Goal: Use online tool/utility: Utilize a website feature to perform a specific function

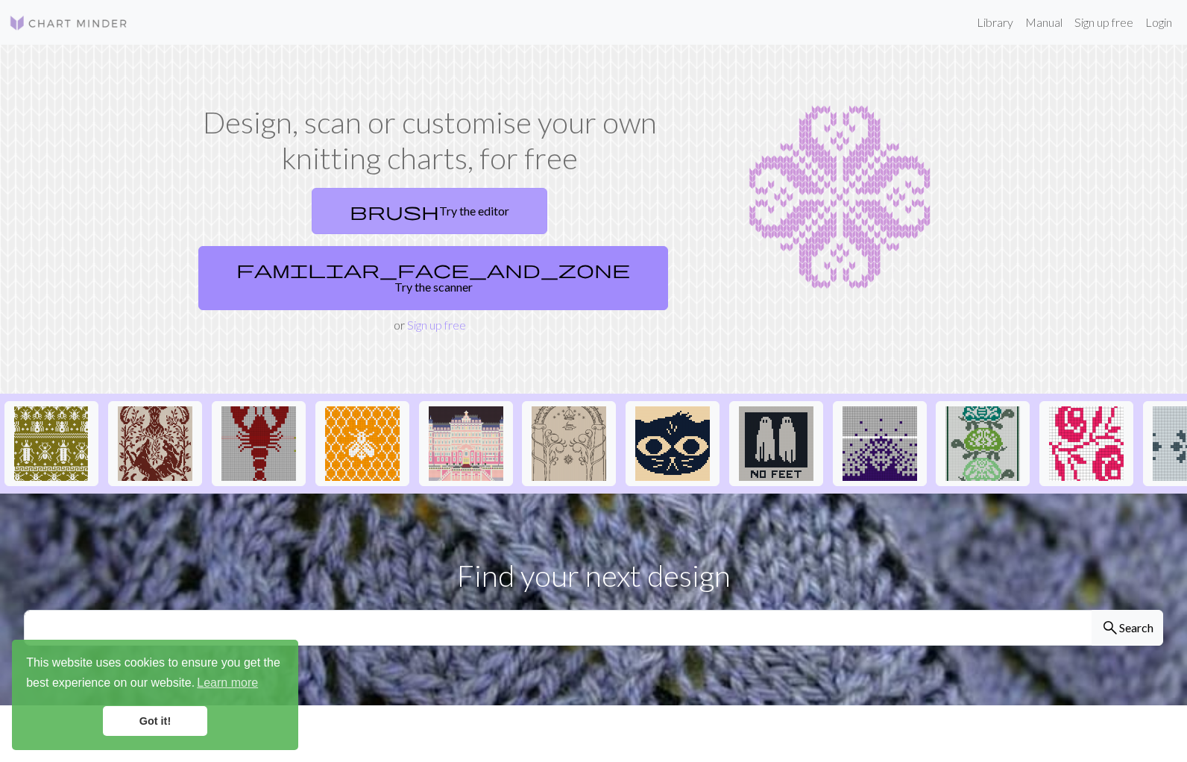
click at [318, 219] on link "brush Try the editor" at bounding box center [430, 211] width 236 height 46
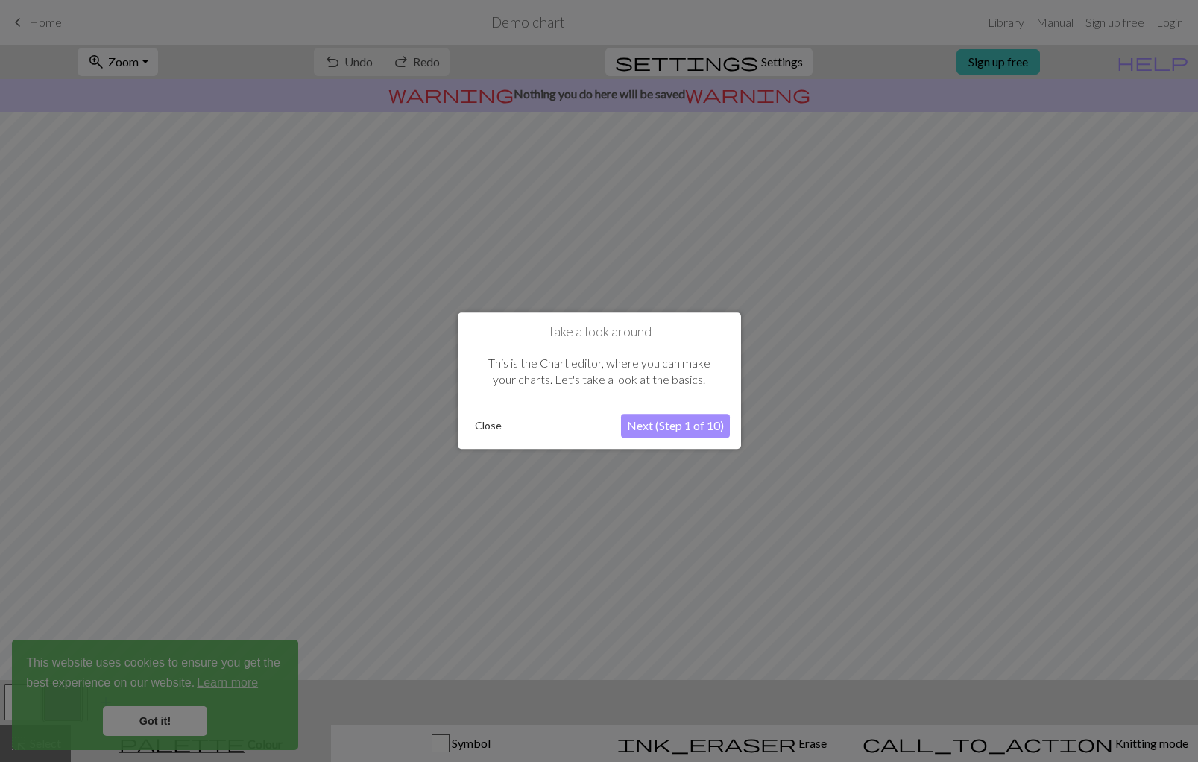
click at [687, 428] on button "Next (Step 1 of 10)" at bounding box center [675, 427] width 109 height 24
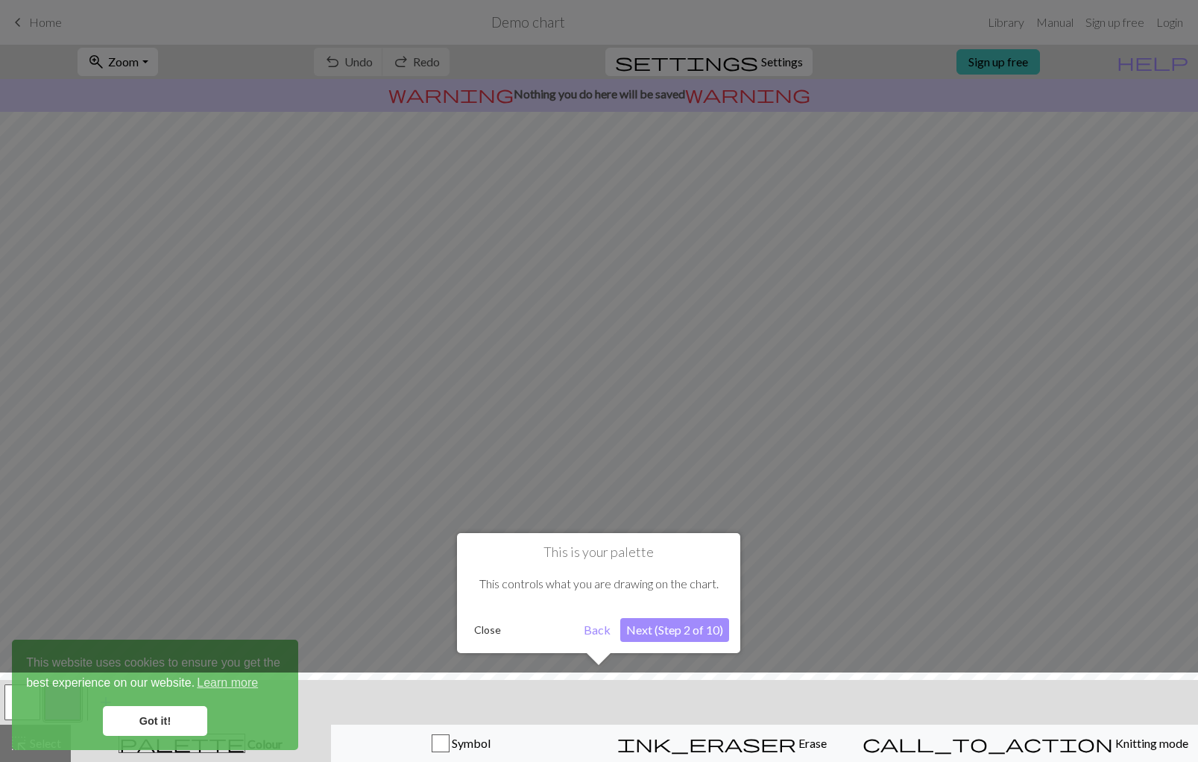
click at [684, 631] on button "Next (Step 2 of 10)" at bounding box center [674, 630] width 109 height 24
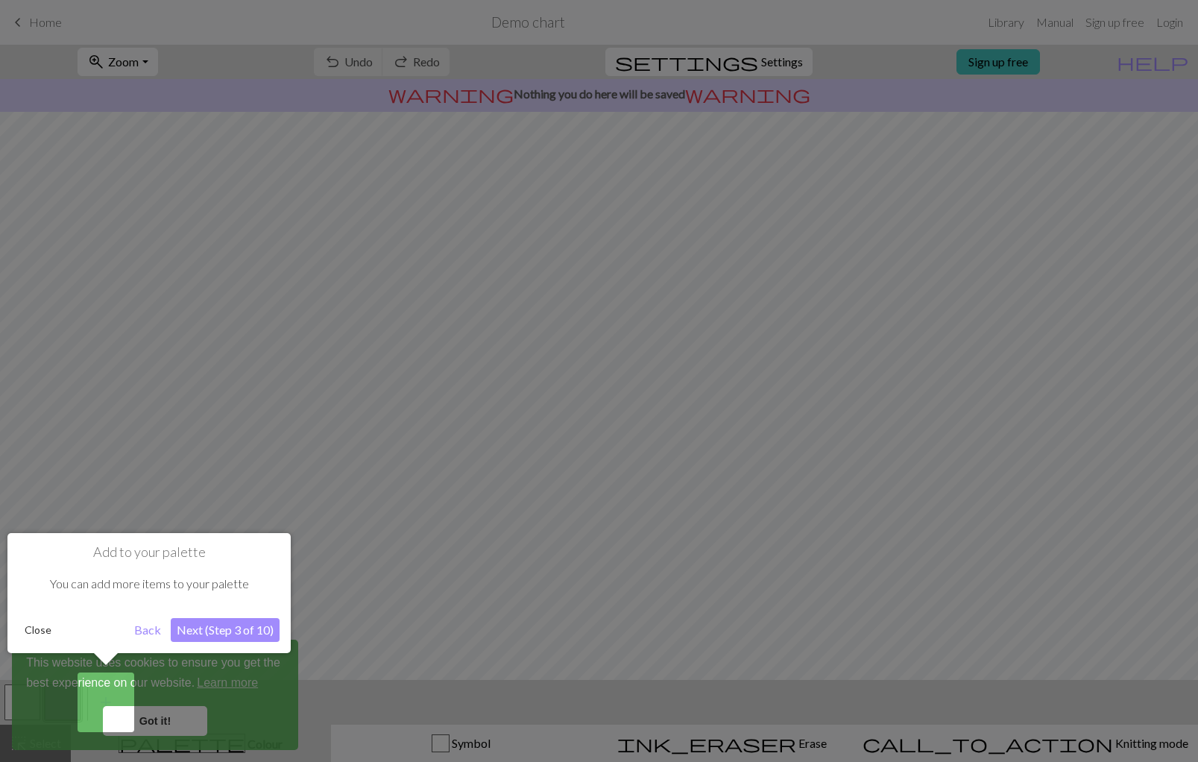
click at [257, 624] on button "Next (Step 3 of 10)" at bounding box center [225, 630] width 109 height 24
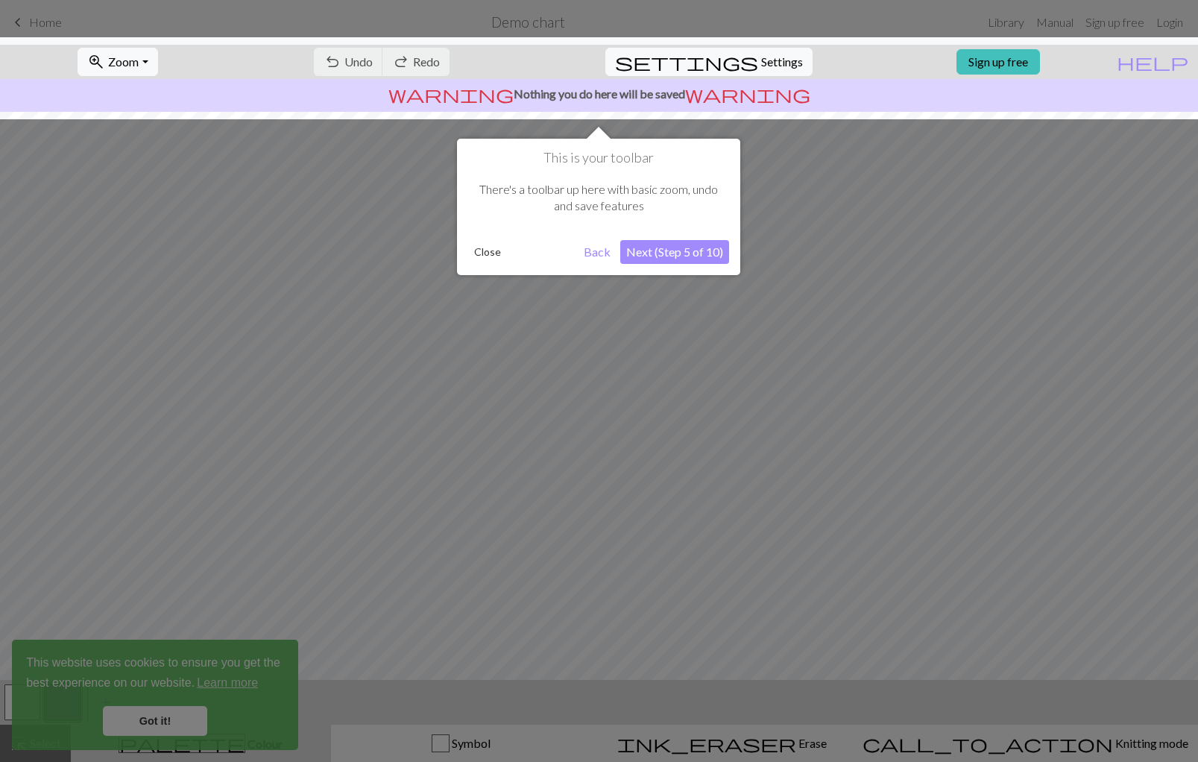
click at [697, 248] on button "Next (Step 5 of 10)" at bounding box center [674, 252] width 109 height 24
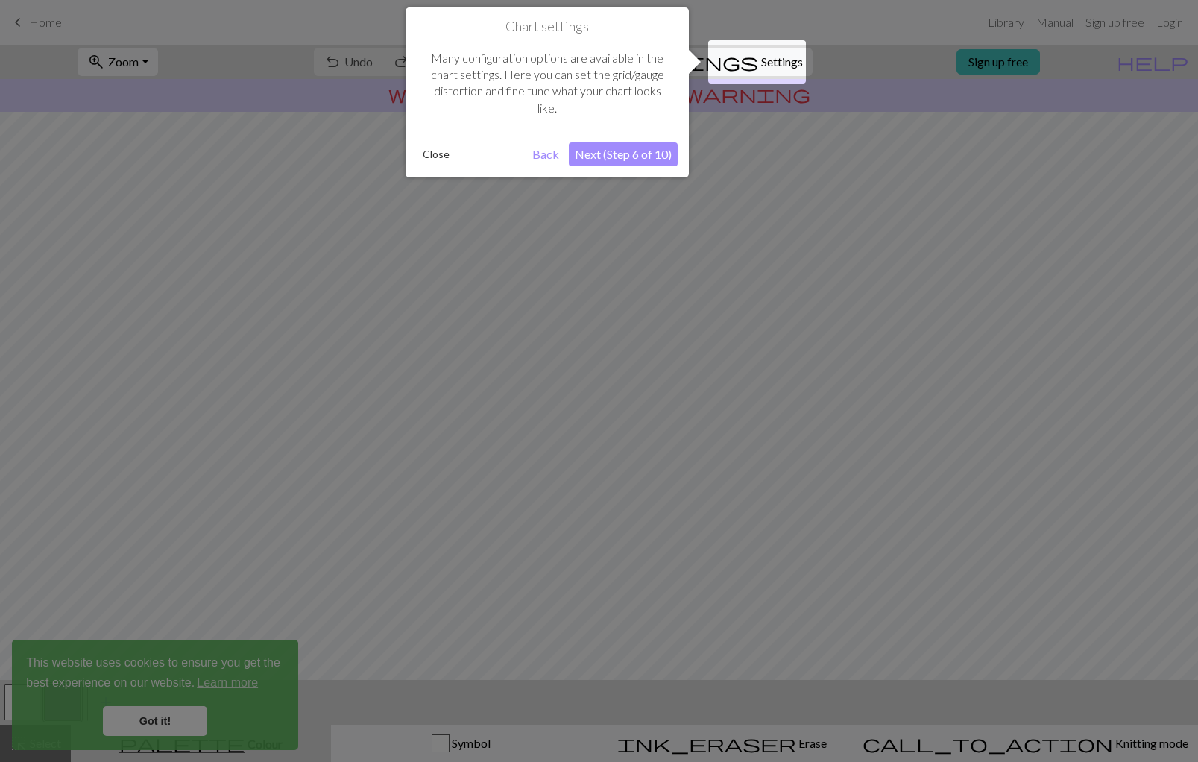
click at [639, 142] on button "Next (Step 6 of 10)" at bounding box center [623, 154] width 109 height 24
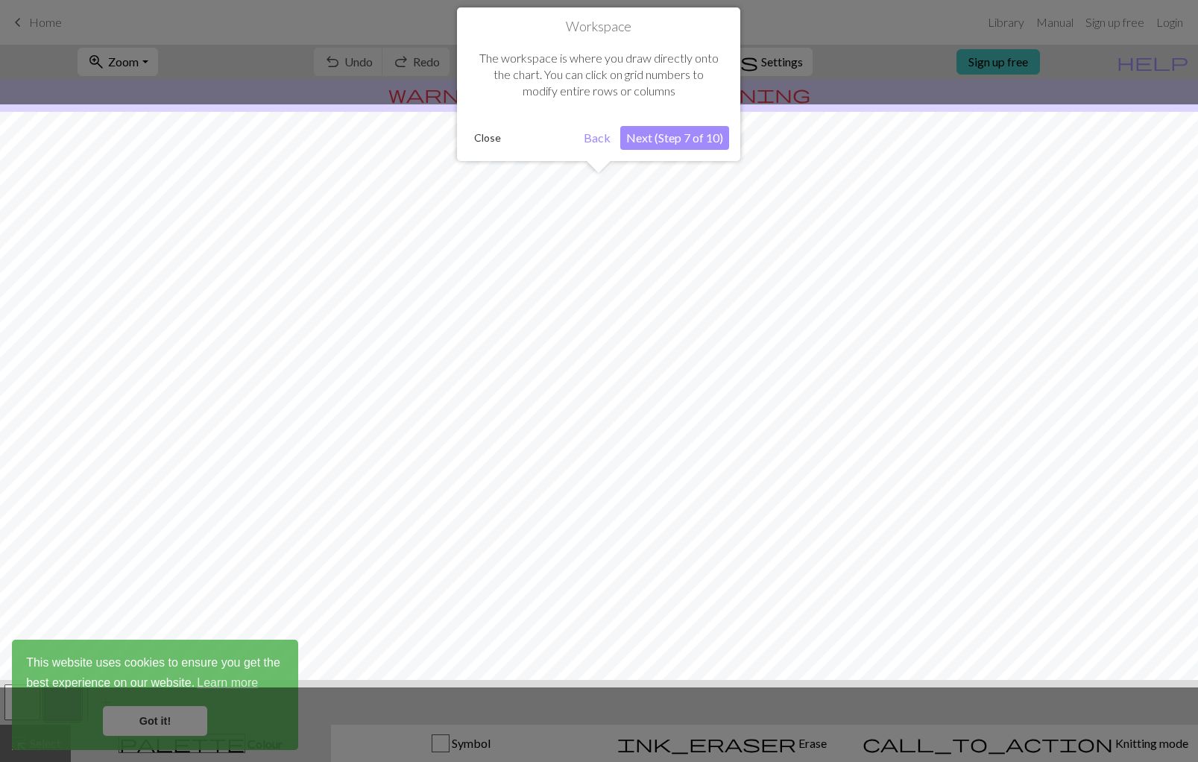
click at [669, 185] on div at bounding box center [599, 395] width 1213 height 583
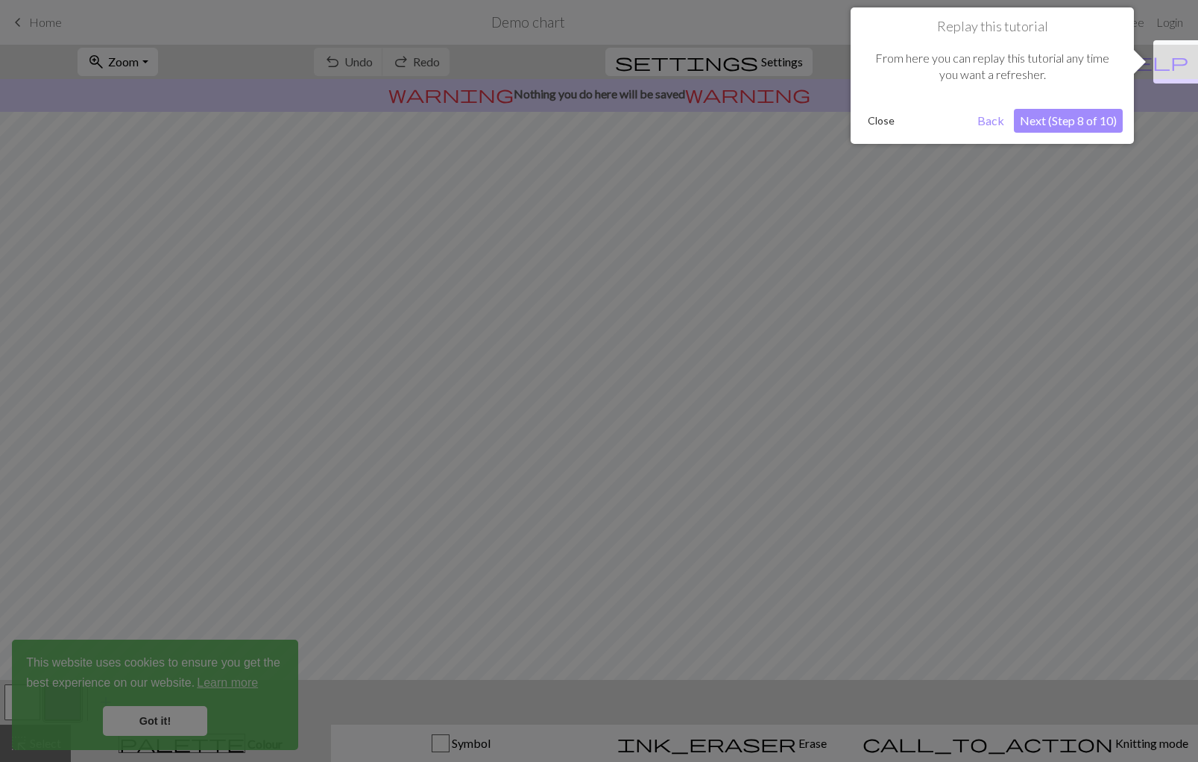
click at [1060, 113] on button "Next (Step 8 of 10)" at bounding box center [1068, 121] width 109 height 24
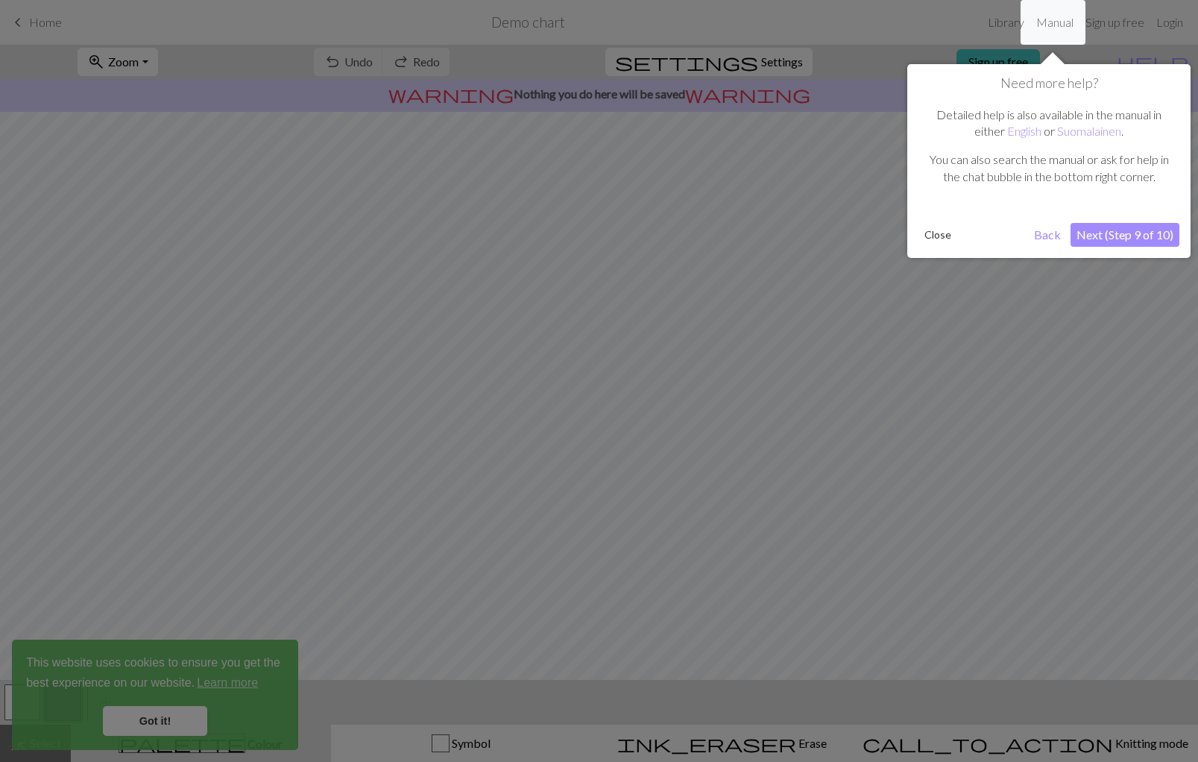
click at [1117, 228] on button "Next (Step 9 of 10)" at bounding box center [1125, 235] width 109 height 24
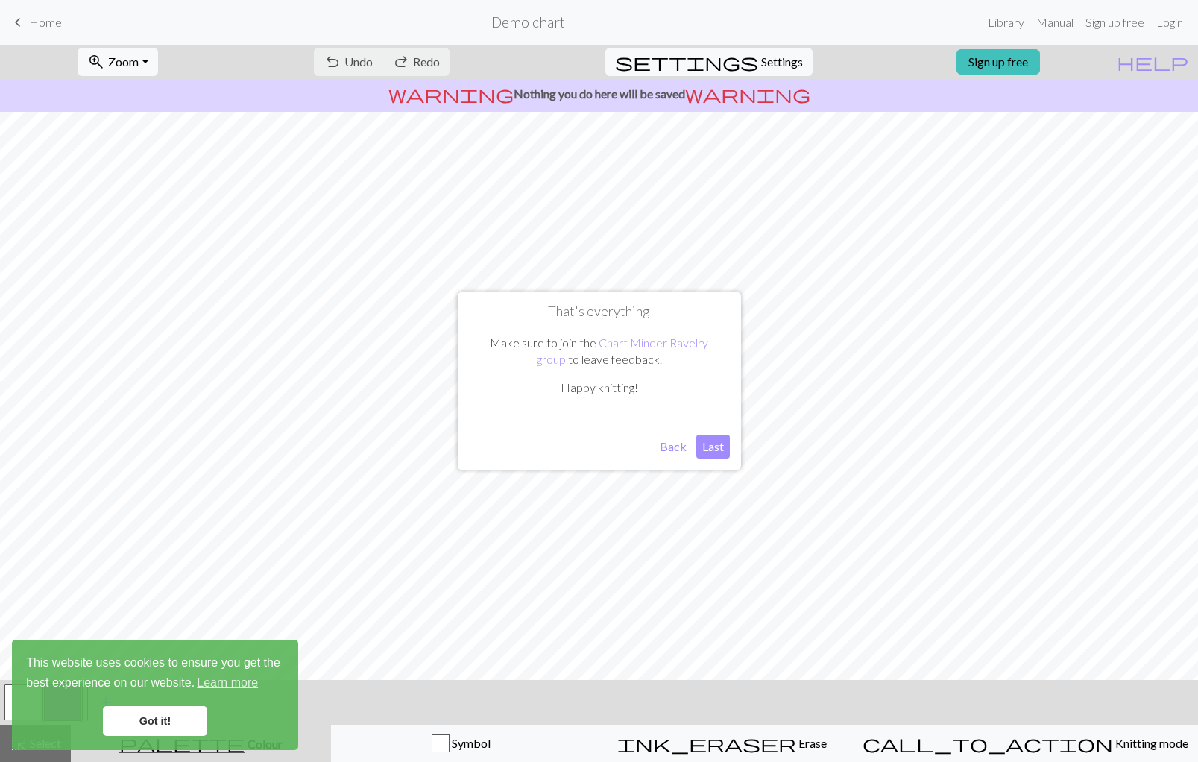
click at [712, 453] on button "Last" at bounding box center [713, 447] width 34 height 24
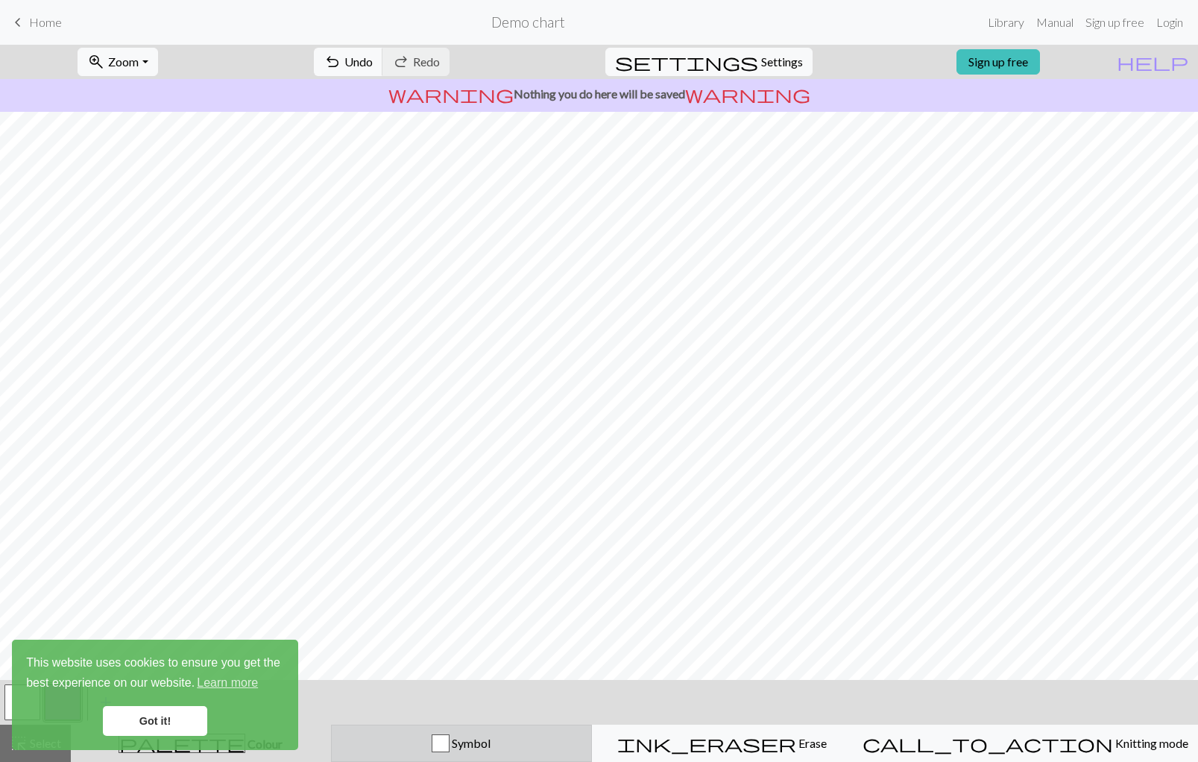
click at [450, 746] on div "button" at bounding box center [441, 743] width 18 height 18
click at [359, 744] on button "Symbol" at bounding box center [462, 743] width 260 height 37
click at [322, 747] on div "palette Colour Colour" at bounding box center [202, 743] width 242 height 19
click at [189, 715] on link "Got it!" at bounding box center [155, 721] width 104 height 30
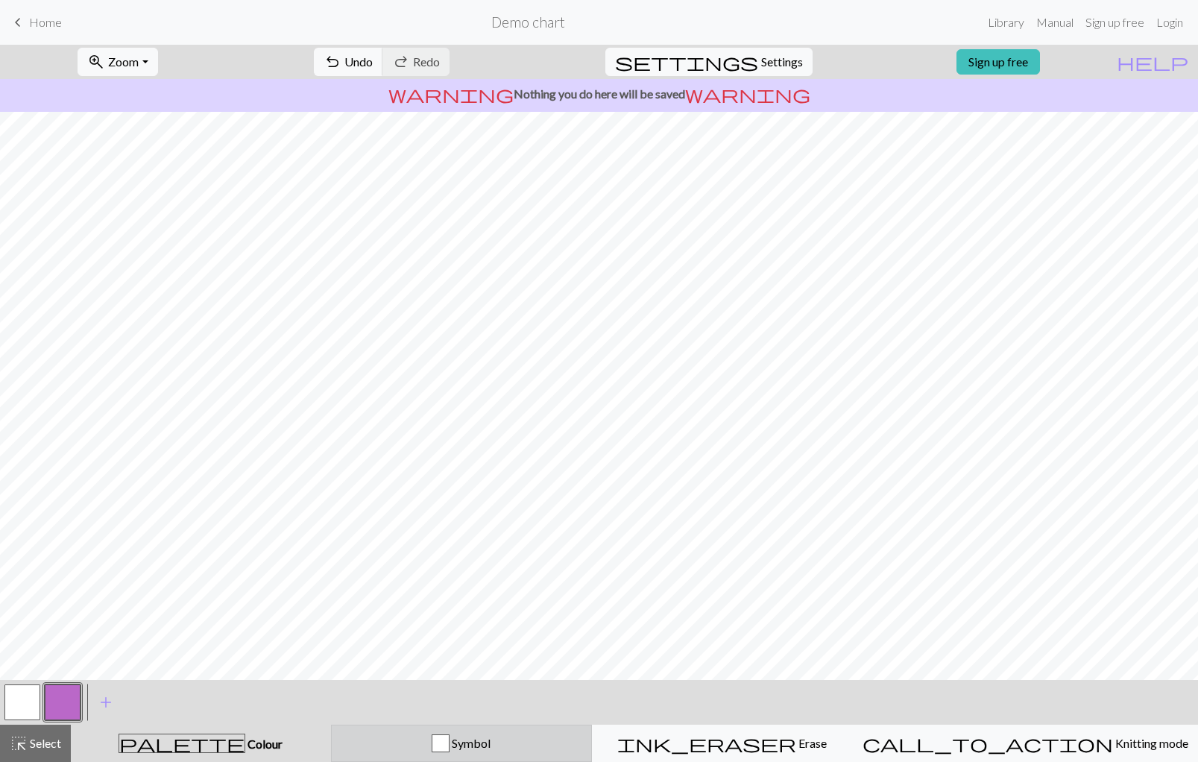
click at [502, 751] on div "Symbol" at bounding box center [462, 743] width 242 height 18
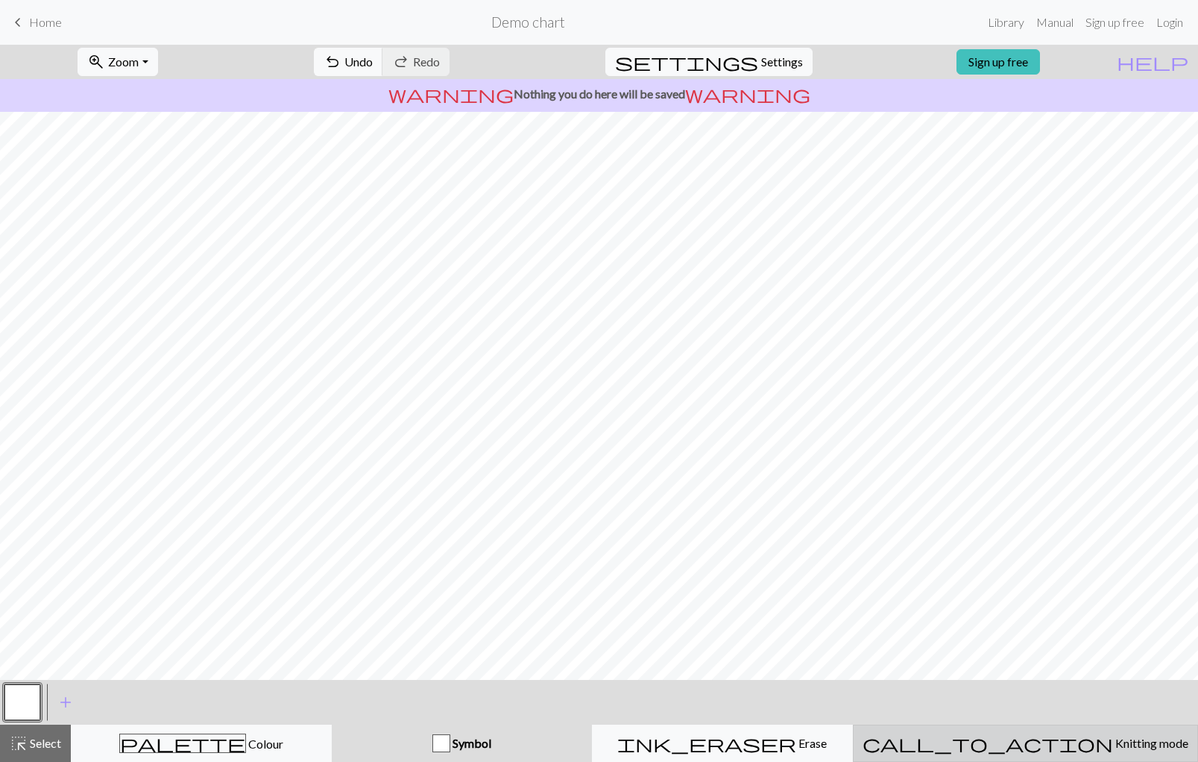
click at [1113, 748] on span "Knitting mode" at bounding box center [1150, 743] width 75 height 14
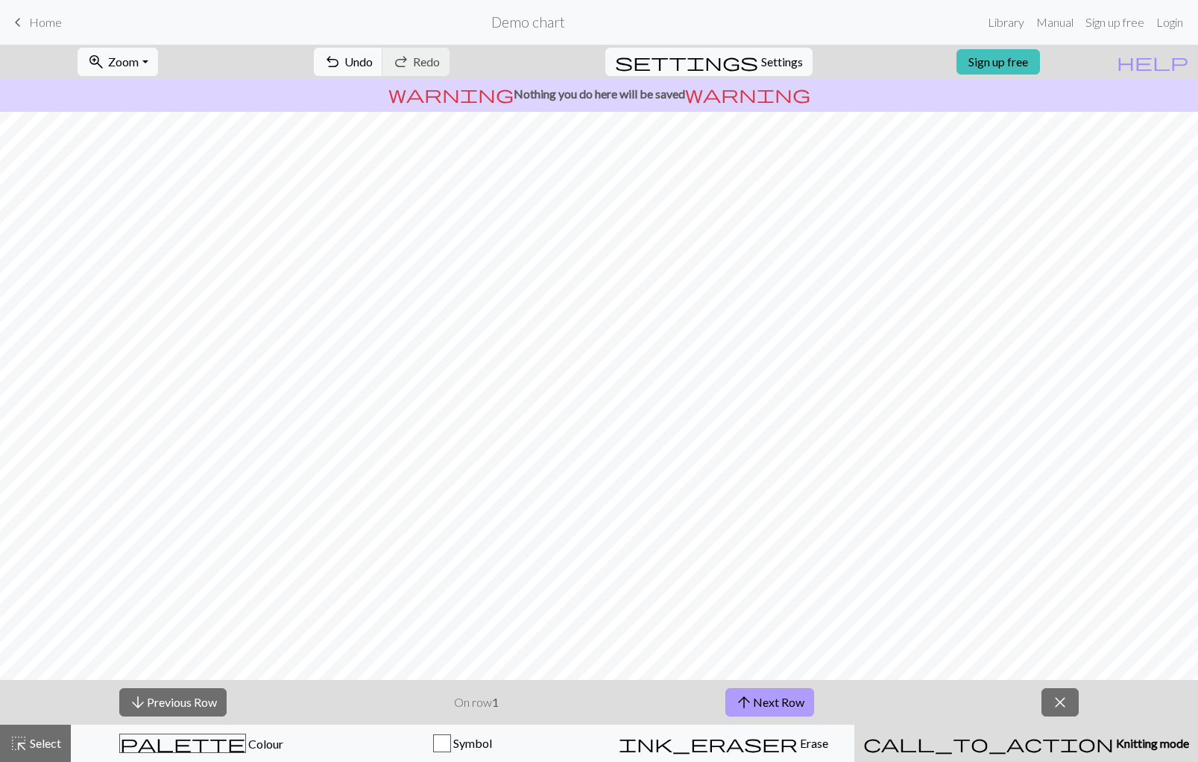
click at [770, 699] on button "arrow_upward Next Row" at bounding box center [769, 702] width 89 height 28
click at [769, 699] on button "arrow_upward Next Row" at bounding box center [769, 702] width 89 height 28
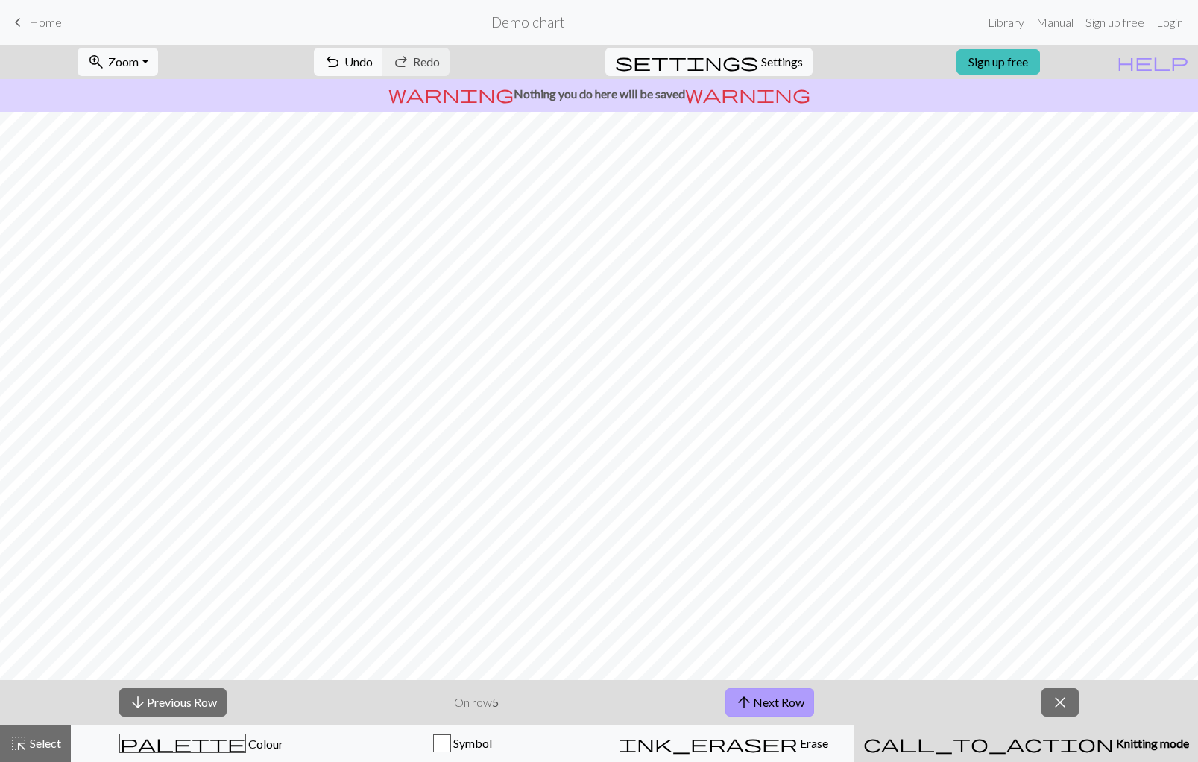
click at [769, 699] on button "arrow_upward Next Row" at bounding box center [769, 702] width 89 height 28
click at [769, 699] on button "arrow_upward Next Row" at bounding box center [772, 702] width 89 height 28
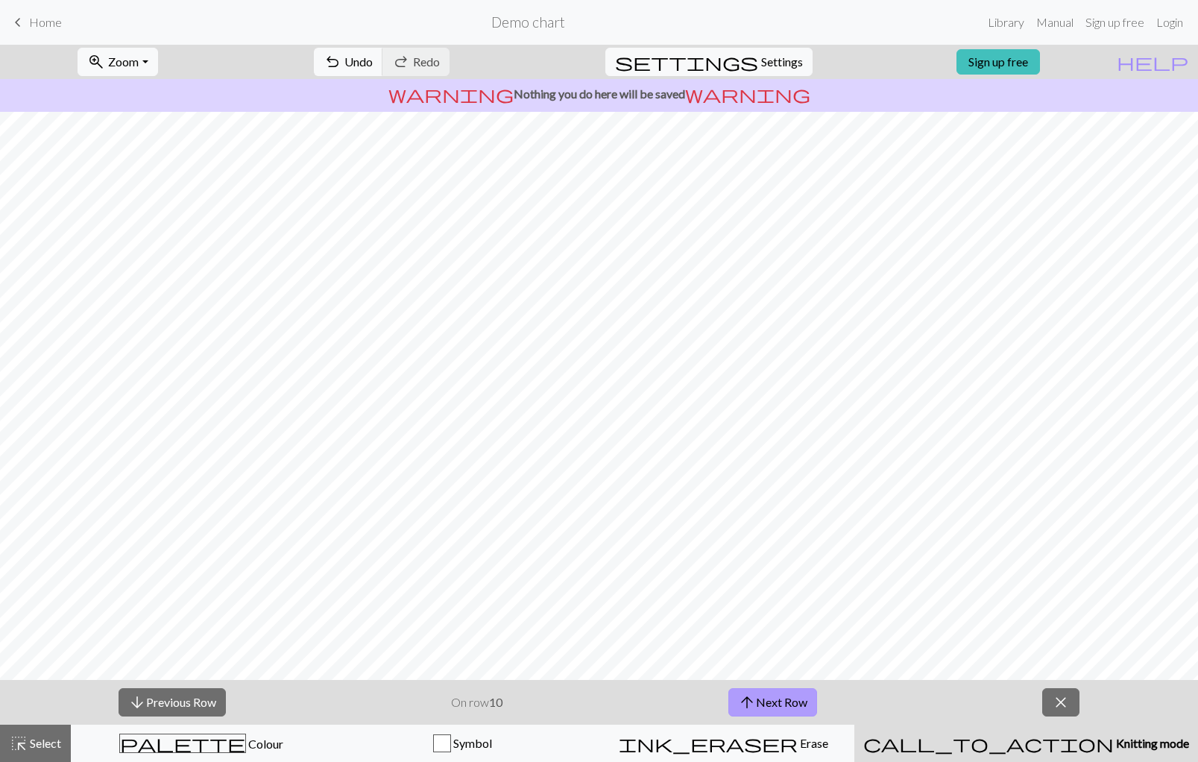
click at [769, 699] on button "arrow_upward Next Row" at bounding box center [772, 702] width 89 height 28
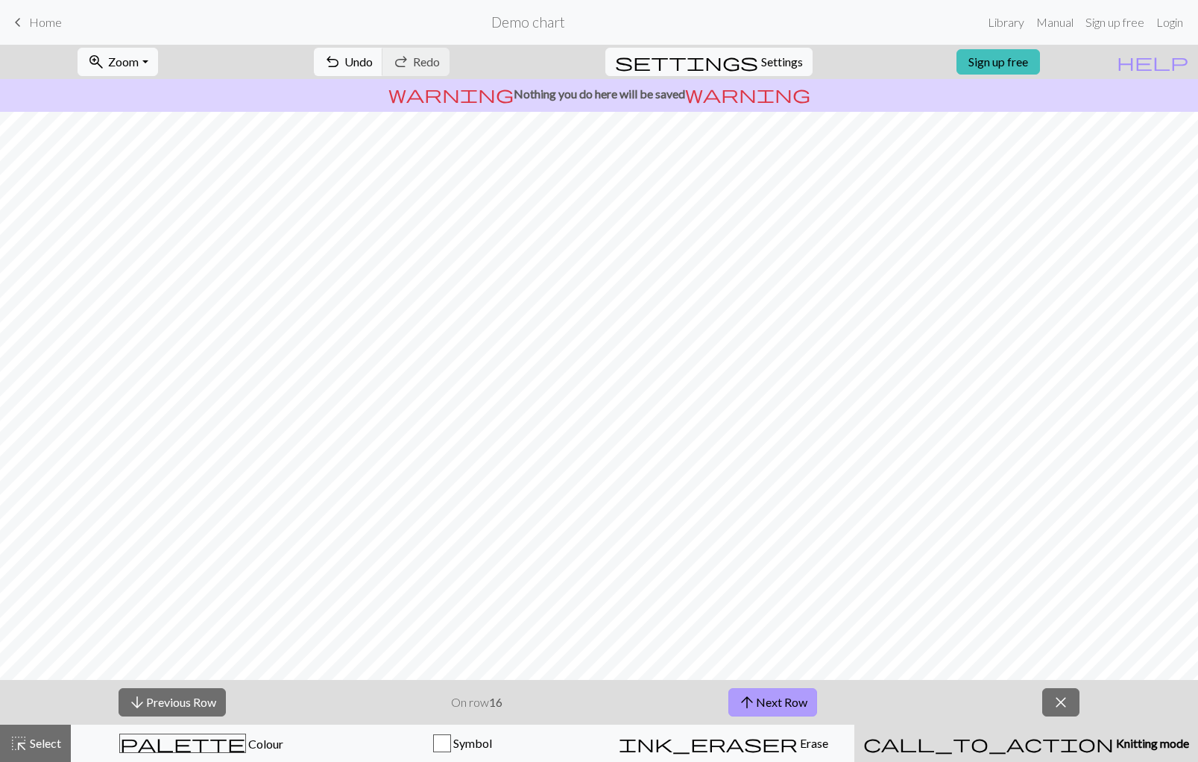
click at [769, 699] on button "arrow_upward Next Row" at bounding box center [772, 702] width 89 height 28
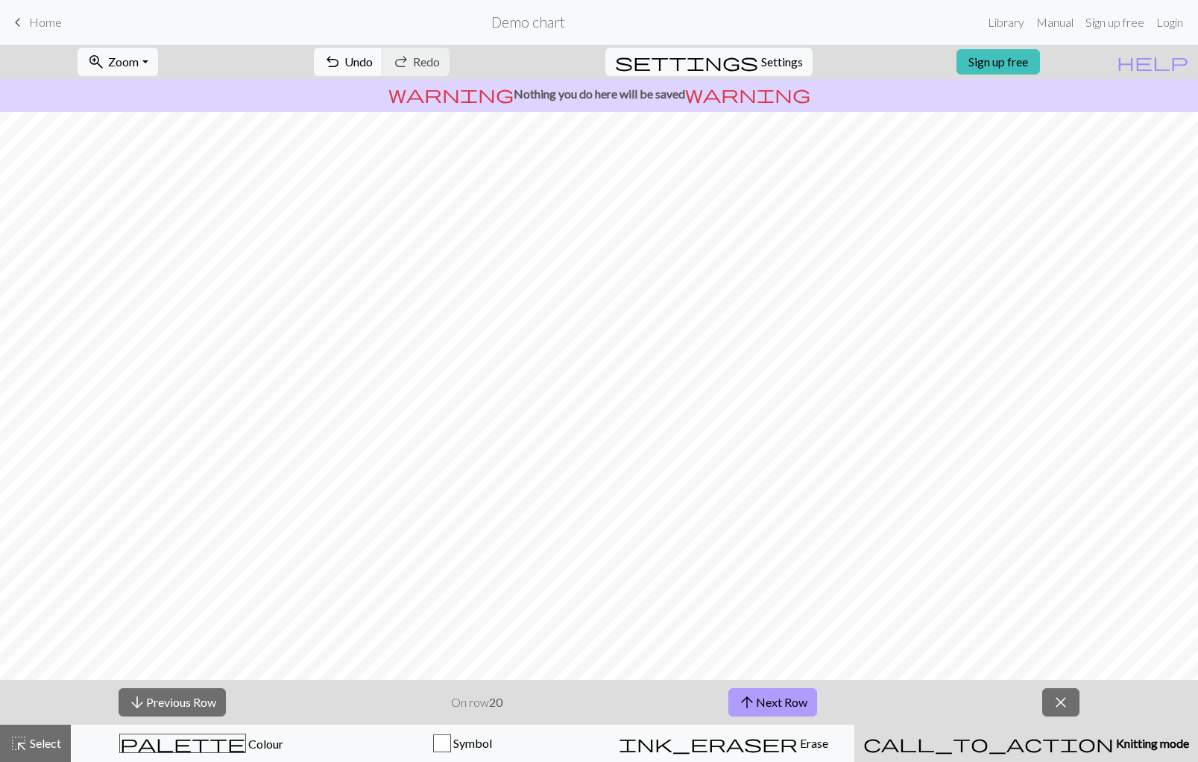
click at [769, 699] on button "arrow_upward Next Row" at bounding box center [772, 702] width 89 height 28
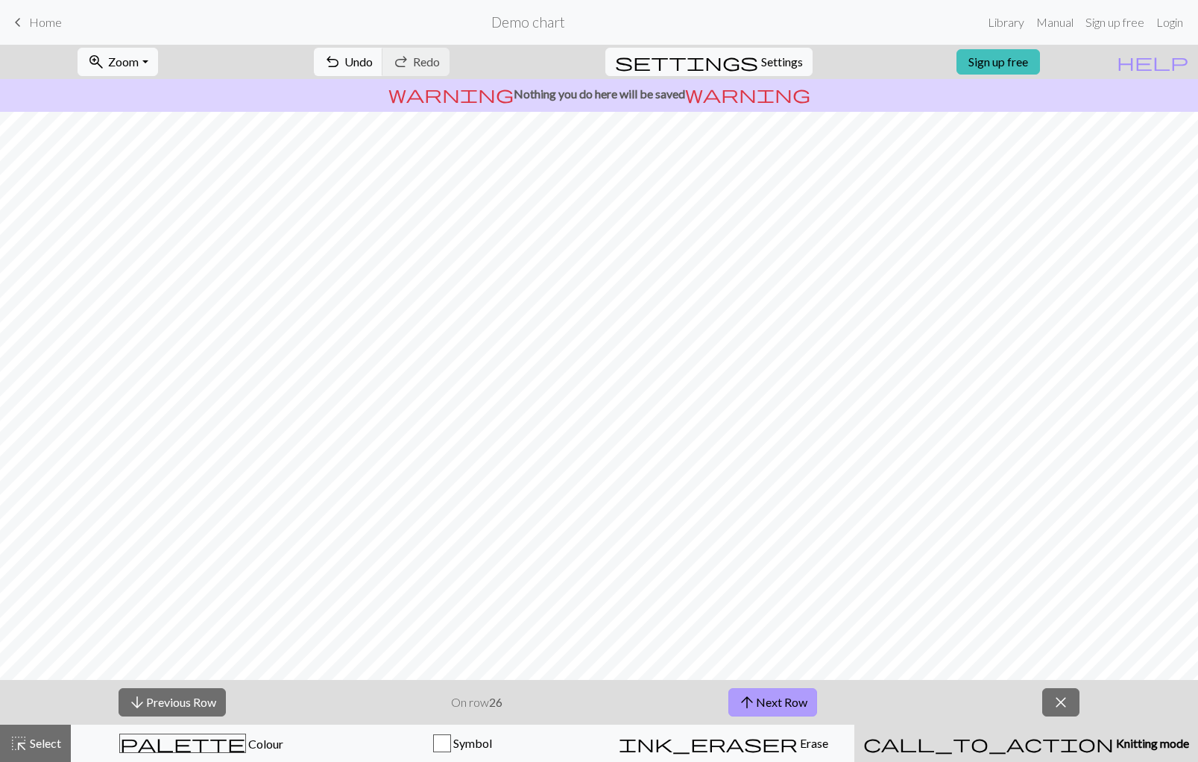
click at [769, 699] on button "arrow_upward Next Row" at bounding box center [772, 702] width 89 height 28
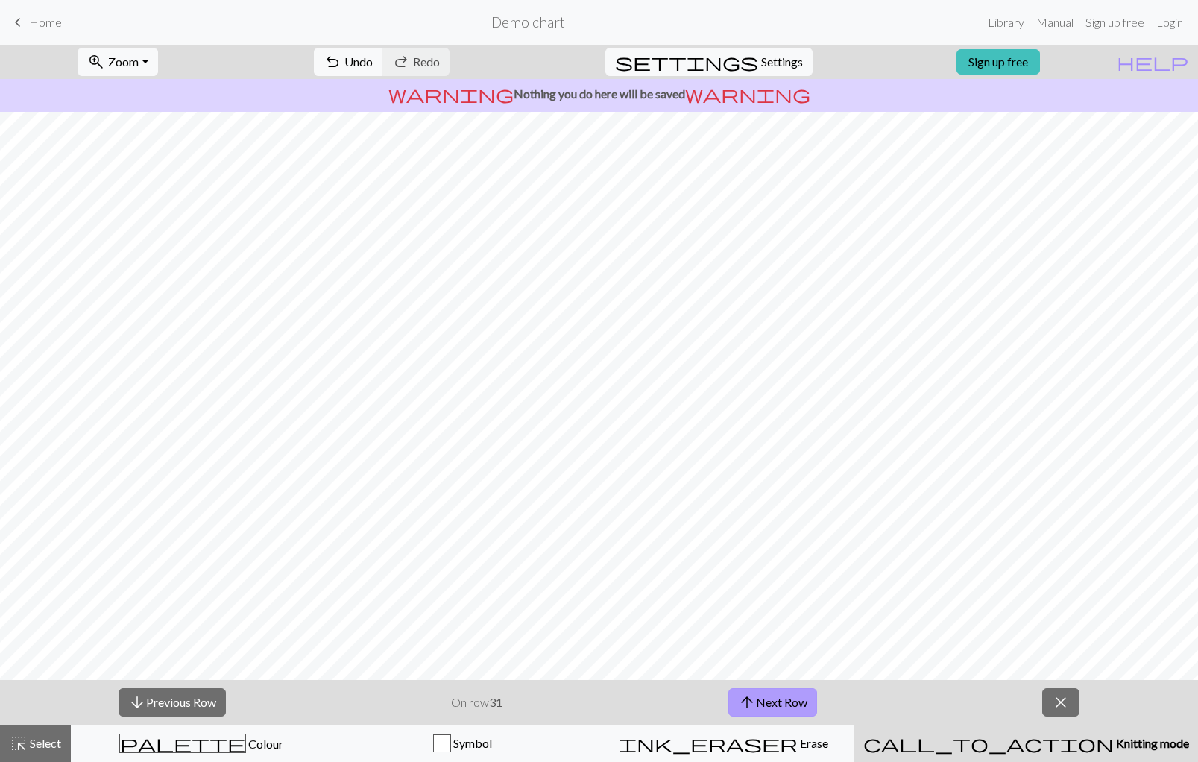
click at [769, 699] on button "arrow_upward Next Row" at bounding box center [772, 702] width 89 height 28
